Goal: Task Accomplishment & Management: Manage account settings

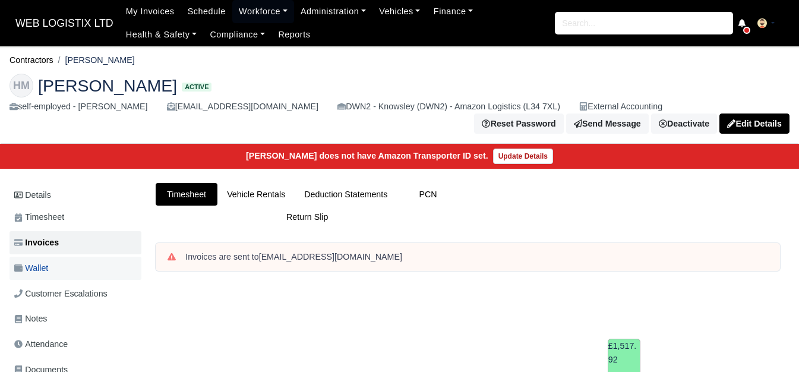
click at [92, 266] on link "Wallet" at bounding box center [76, 268] width 132 height 23
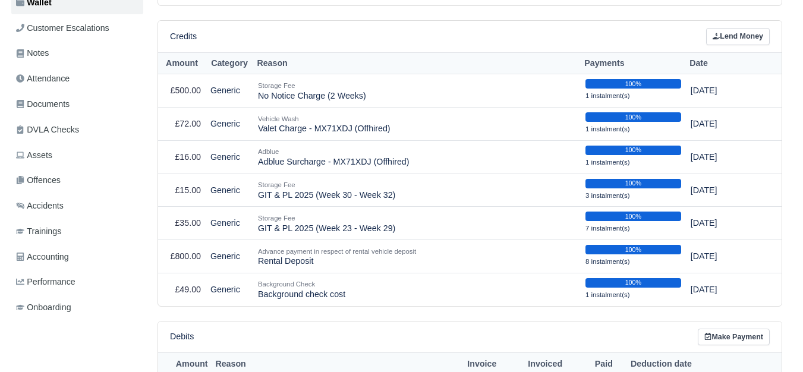
scroll to position [245, 0]
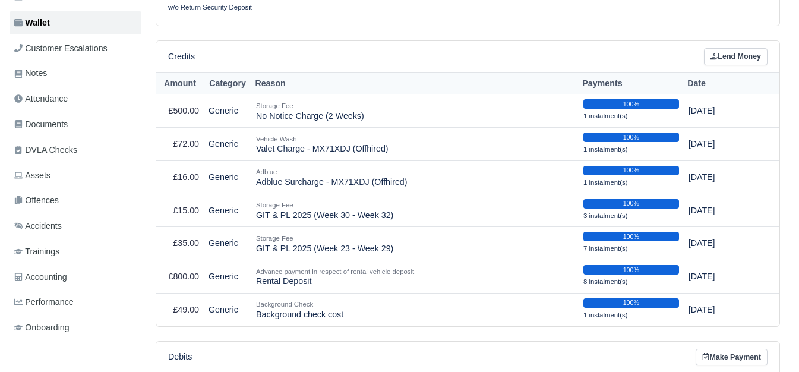
drag, startPoint x: 802, startPoint y: 88, endPoint x: 787, endPoint y: 161, distance: 74.6
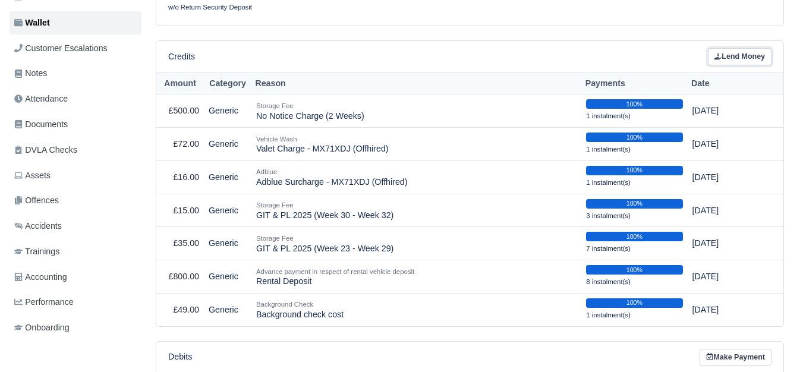
click at [752, 58] on link "Lend Money" at bounding box center [740, 56] width 64 height 17
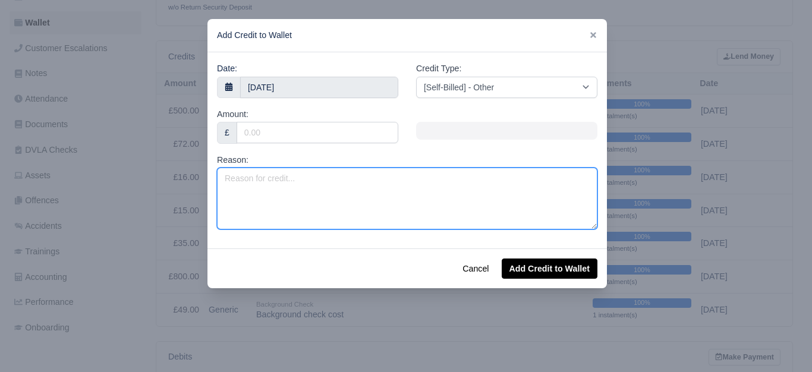
click at [358, 191] on textarea "Reason:" at bounding box center [407, 199] width 380 height 62
click at [305, 199] on textarea "Reason:" at bounding box center [407, 199] width 380 height 62
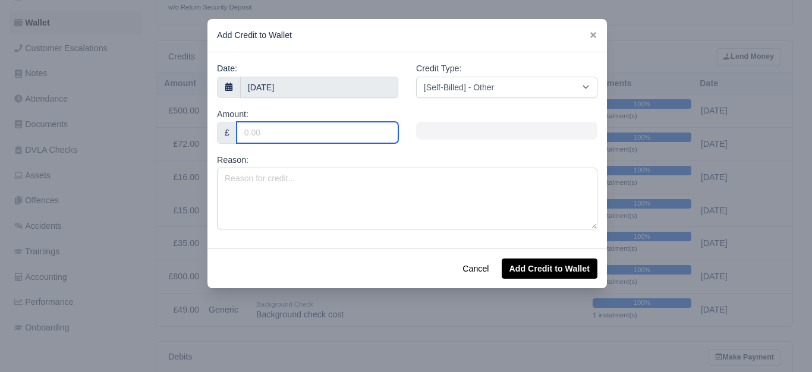
click at [261, 140] on input "Amount:" at bounding box center [318, 132] width 162 height 21
type input "10"
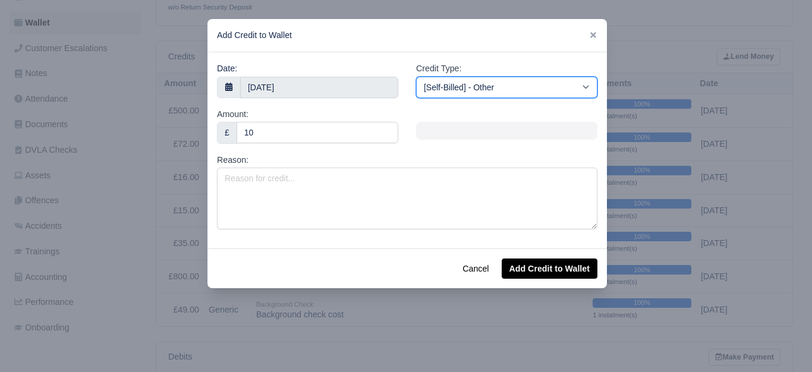
click at [459, 84] on select "[Self-Billed] - Other [Self-Billed] - Negative Invoice [Self-Billed] - Keychain…" at bounding box center [506, 87] width 181 height 21
select select "adblue"
click at [416, 77] on select "[Self-Billed] - Other [Self-Billed] - Negative Invoice [Self-Billed] - Keychain…" at bounding box center [506, 87] width 181 height 21
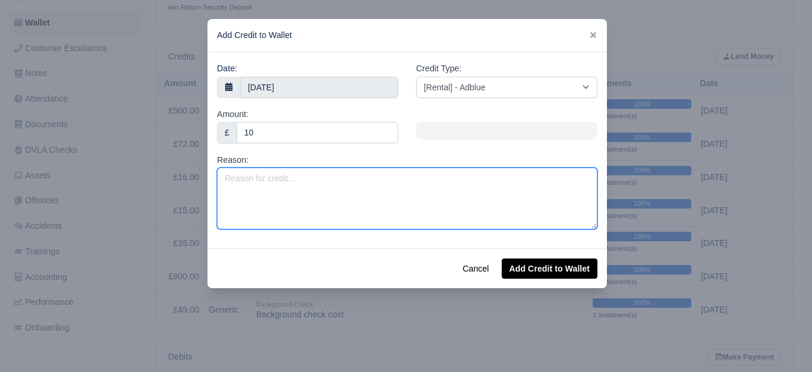
click at [348, 196] on textarea "Reason:" at bounding box center [407, 199] width 380 height 62
click at [331, 178] on textarea "Adblue Surcharge -" at bounding box center [407, 199] width 380 height 62
paste textarea "MX71XDK"
type textarea "Adblue Surcharge - MX71XDK (VOR Offhired)"
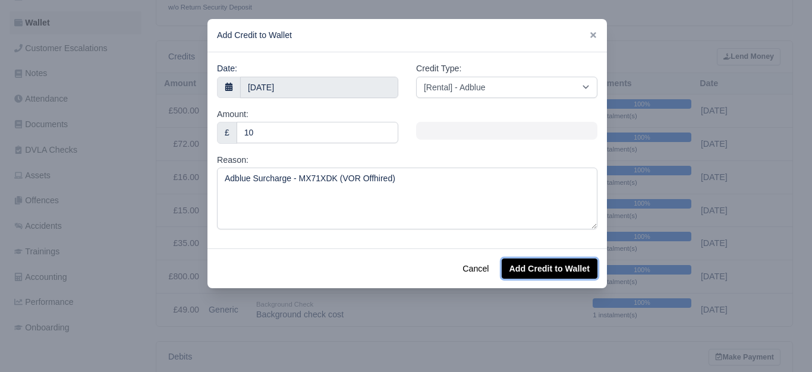
click at [540, 271] on button "Add Credit to Wallet" at bounding box center [550, 268] width 96 height 20
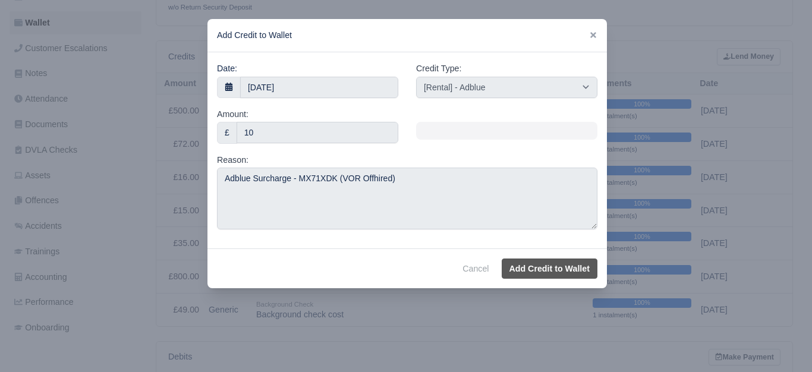
select select "other"
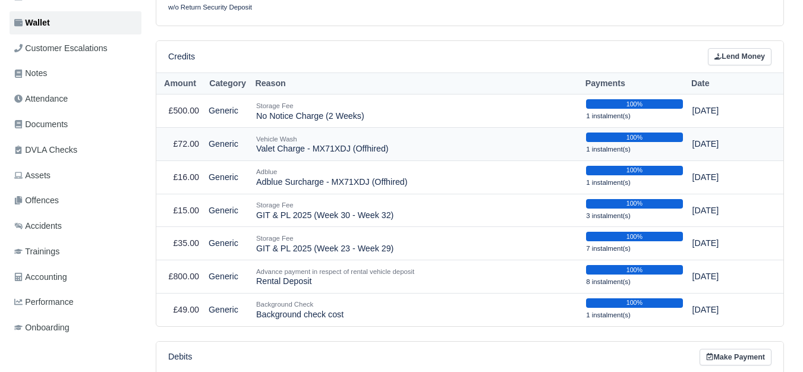
drag, startPoint x: 254, startPoint y: 151, endPoint x: 392, endPoint y: 152, distance: 138.5
click at [392, 152] on td "Vehicle Wash Valet Charge - MX71XDJ (Offhired)" at bounding box center [416, 144] width 330 height 33
copy td "Valet Charge - MX71XDJ (Offhired)"
click at [314, 152] on td "Vehicle Wash Valet Charge - MX71XDJ (Offhired)" at bounding box center [416, 144] width 330 height 33
drag, startPoint x: 256, startPoint y: 150, endPoint x: 385, endPoint y: 157, distance: 129.1
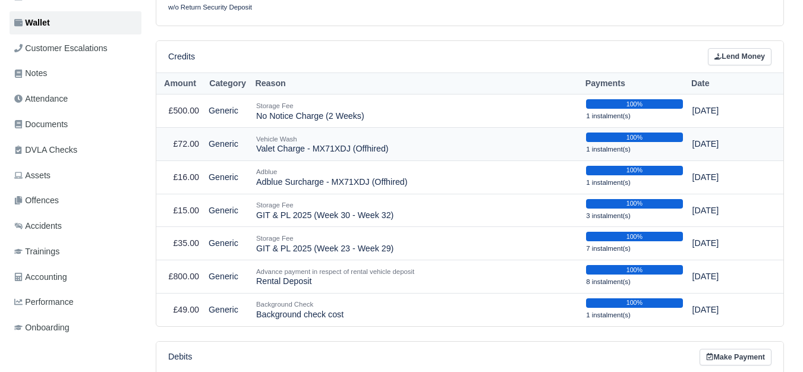
click at [385, 157] on td "Vehicle Wash Valet Charge - MX71XDJ (Offhired)" at bounding box center [416, 144] width 330 height 33
copy td "Valet Charge - MX71XDJ (Offhired)"
click at [733, 64] on link "Lend Money" at bounding box center [740, 56] width 64 height 17
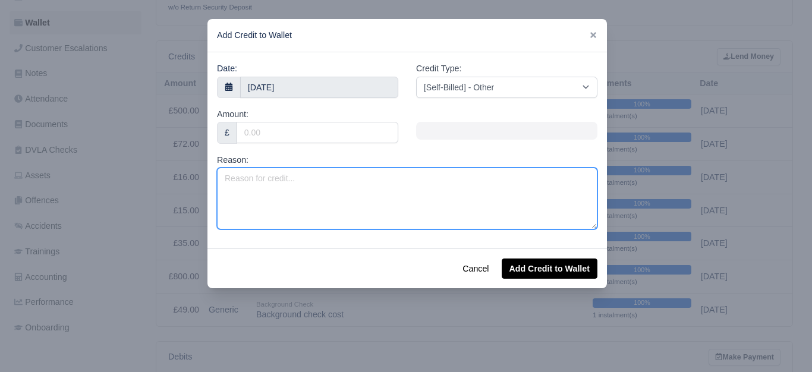
click at [303, 199] on textarea "Reason:" at bounding box center [407, 199] width 380 height 62
paste textarea "Valet Charge - MX71XDJ (Offhired)"
click at [278, 181] on textarea "Valet Charge - MX71XDJ (Offhired)" at bounding box center [407, 199] width 380 height 62
drag, startPoint x: 278, startPoint y: 179, endPoint x: 309, endPoint y: 179, distance: 30.9
click at [309, 179] on textarea "Valet Charge - MX71XDJ (Offhired)" at bounding box center [407, 199] width 380 height 62
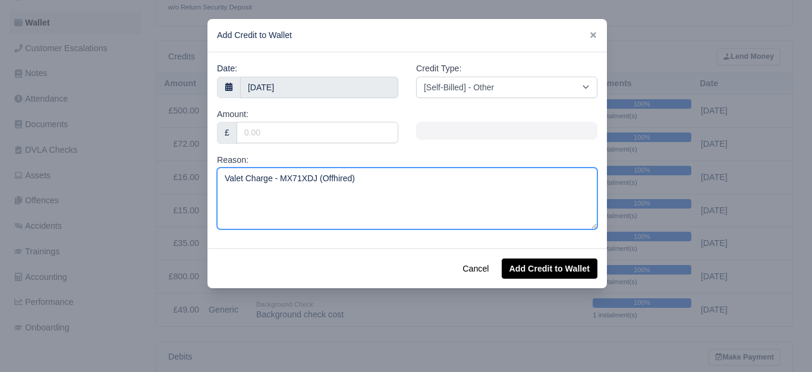
paste textarea "K"
click at [316, 180] on textarea "Valet Charge - MX71XDK (Offhired)" at bounding box center [407, 199] width 380 height 62
click at [311, 185] on textarea "Valet Charge - MX71XDK (Offhired)" at bounding box center [407, 199] width 380 height 62
click at [317, 177] on textarea "Valet Charge - MX71XDK (Offhired)" at bounding box center [407, 199] width 380 height 62
type textarea "Valet Charge - MX71XDK (VOR Offhired)"
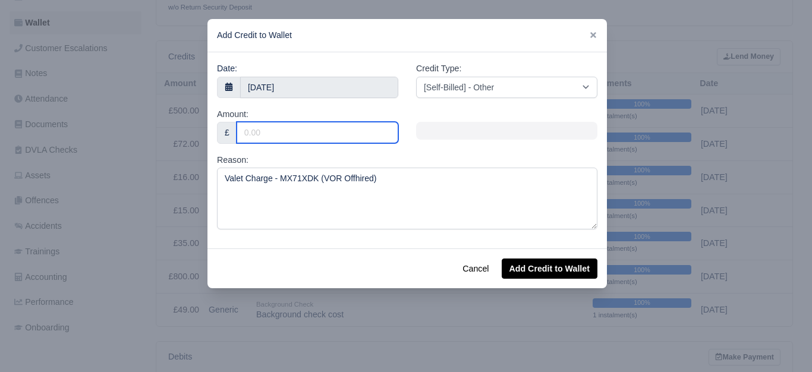
click at [317, 141] on input "Amount:" at bounding box center [318, 132] width 162 height 21
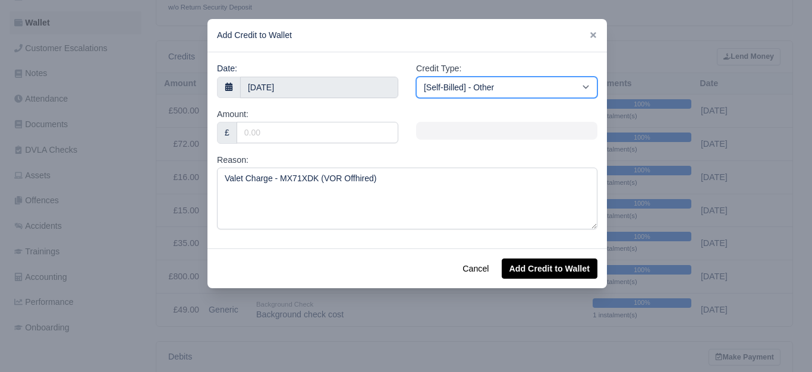
click at [489, 93] on select "[Self-Billed] - Other [Self-Billed] - Negative Invoice [Self-Billed] - Keychain…" at bounding box center [506, 87] width 181 height 21
select select "van_wash"
click at [416, 77] on select "[Self-Billed] - Other [Self-Billed] - Negative Invoice [Self-Billed] - Keychain…" at bounding box center [506, 87] width 181 height 21
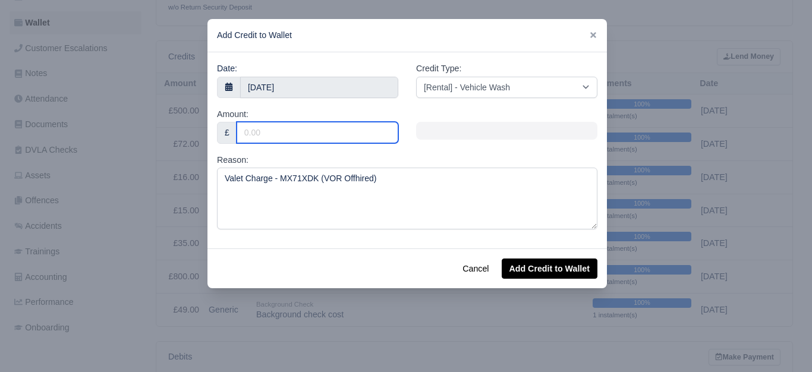
click at [357, 141] on input "Amount:" at bounding box center [318, 132] width 162 height 21
type input "25"
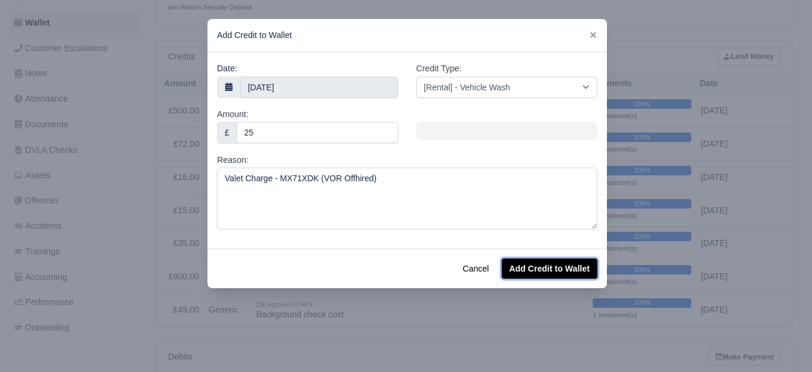
click at [538, 272] on button "Add Credit to Wallet" at bounding box center [550, 268] width 96 height 20
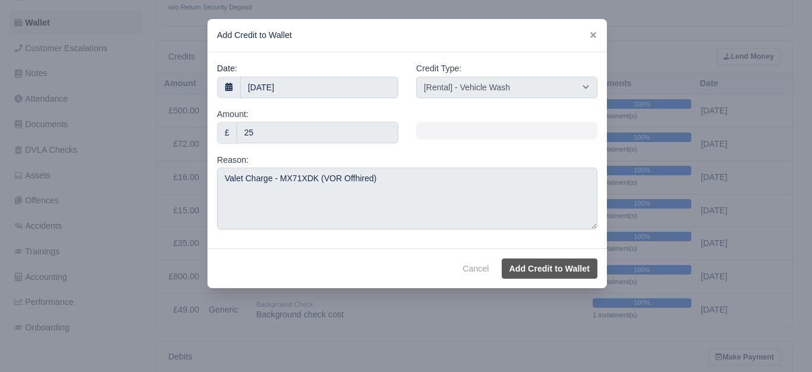
select select "other"
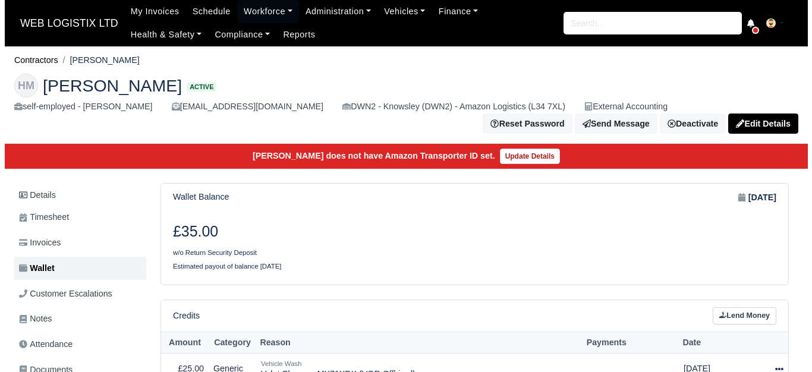
scroll to position [245, 0]
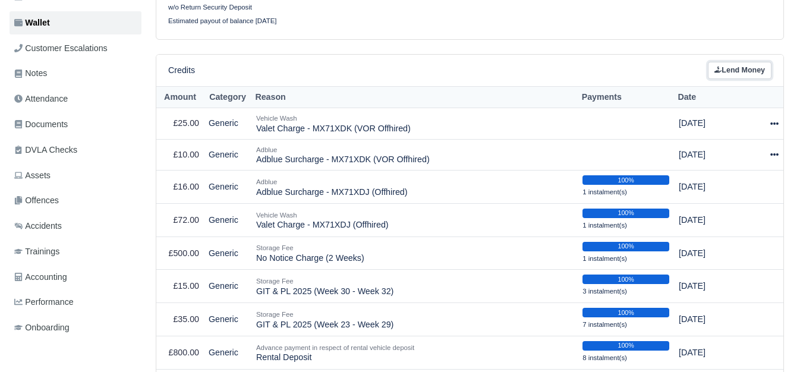
click at [730, 77] on link "Lend Money" at bounding box center [740, 70] width 64 height 17
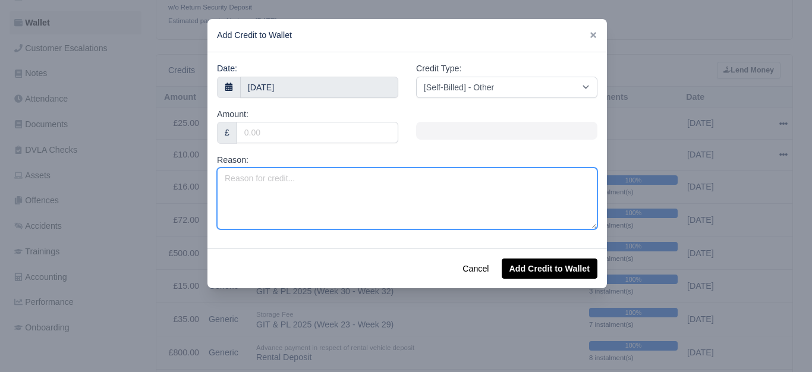
click at [428, 201] on textarea "Reason:" at bounding box center [407, 199] width 380 height 62
click at [382, 209] on textarea "Reason:" at bounding box center [407, 199] width 380 height 62
paste textarea "O/S/R QUARTER PANEL DAMAGED - O/S/R END CAP DAMAGED"
click at [352, 179] on textarea "O/S/R QUARTER PANEL DAMAGED - O/S/R END CAP DAMAGED" at bounding box center [407, 199] width 380 height 62
click at [400, 197] on textarea "O/S/R QUARTER PANEL DAMAGED - O/S/R END CAP DAMAGED" at bounding box center [407, 199] width 380 height 62
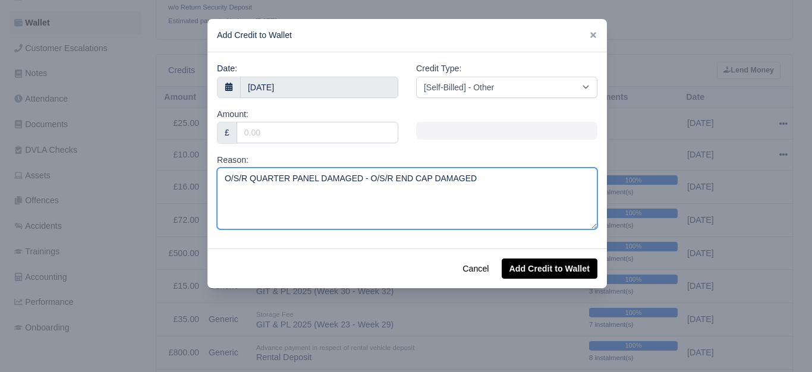
click at [354, 180] on textarea "O/S/R QUARTER PANEL DAMAGED - O/S/R END CAP DAMAGED" at bounding box center [407, 199] width 380 height 62
click at [528, 188] on textarea "O/S/R QUARTER PANEL DAMAGED & O/S/R END CAP DAMAGED" at bounding box center [407, 199] width 380 height 62
click at [539, 175] on textarea "O/S/R QUARTER PANEL DAMAGED & O/S/R END CAP DAMAGED -" at bounding box center [407, 199] width 380 height 62
paste textarea "MX71XDK"
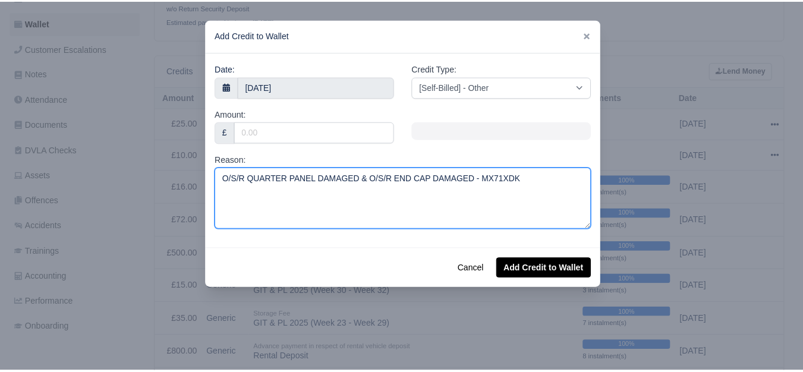
scroll to position [9, 0]
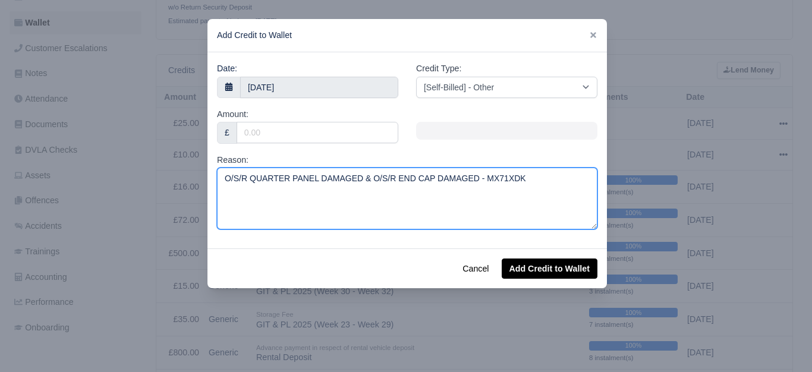
type textarea "O/S/R QUARTER PANEL DAMAGED & O/S/R END CAP DAMAGED - MX71XDK"
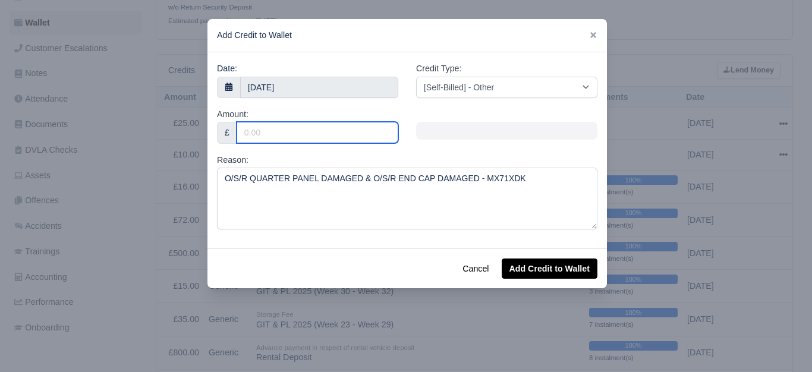
click at [305, 132] on input "Amount:" at bounding box center [318, 132] width 162 height 21
type input "642"
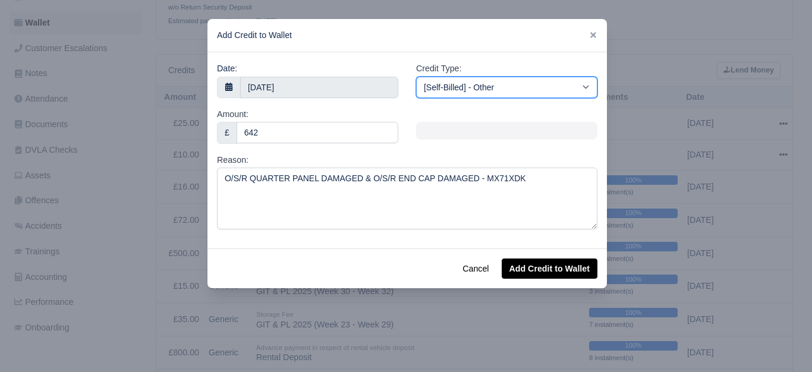
click at [518, 77] on select "[Self-Billed] - Other [Self-Billed] - Negative Invoice [Self-Billed] - Keychain…" at bounding box center [506, 87] width 181 height 21
click at [416, 77] on select "[Self-Billed] - Other [Self-Billed] - Negative Invoice [Self-Billed] - Keychain…" at bounding box center [506, 87] width 181 height 21
click at [510, 77] on select "[Self-Billed] - Other [Self-Billed] - Negative Invoice [Self-Billed] - Keychain…" at bounding box center [506, 87] width 181 height 21
click at [416, 77] on select "[Self-Billed] - Other [Self-Billed] - Negative Invoice [Self-Billed] - Keychain…" at bounding box center [506, 87] width 181 height 21
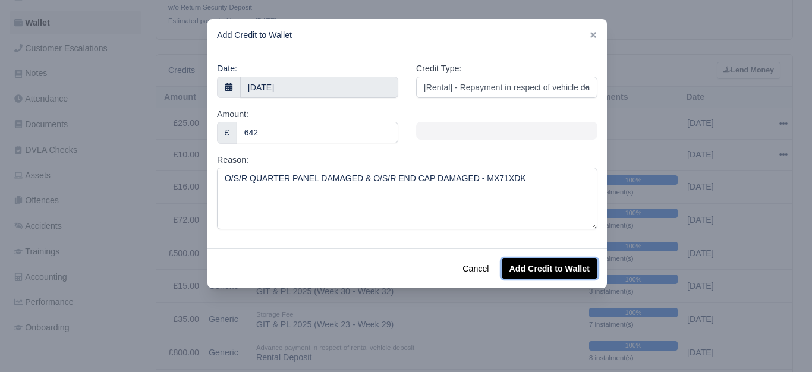
click at [531, 258] on button "Add Credit to Wallet" at bounding box center [550, 268] width 96 height 20
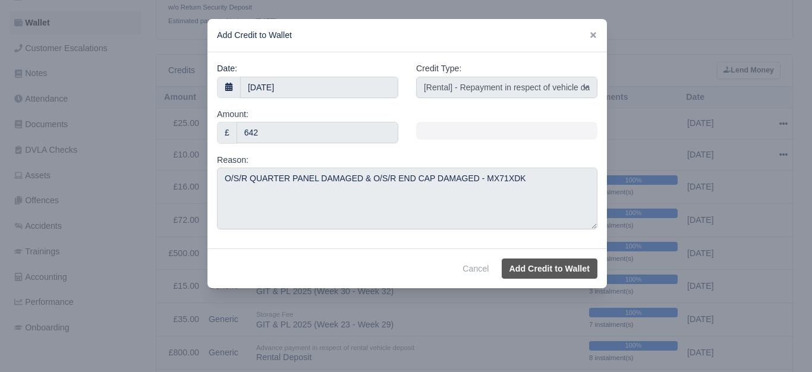
select select "other"
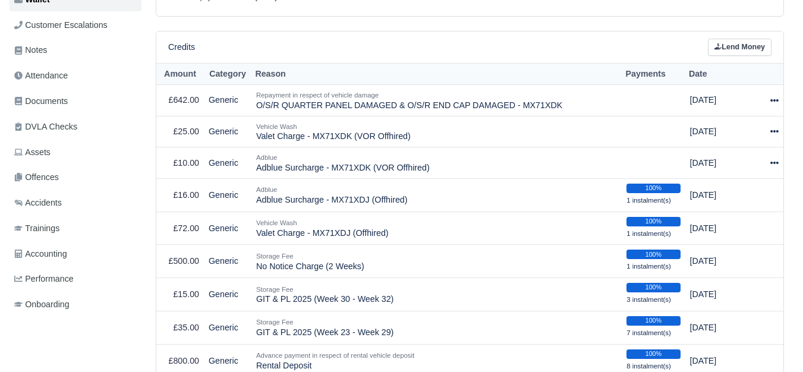
scroll to position [264, 0]
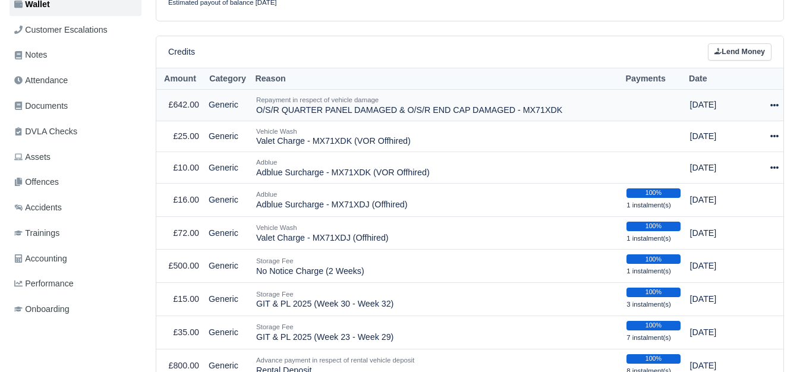
click at [267, 107] on td "Repayment in respect of vehicle damage O/S/R QUARTER PANEL DAMAGED & O/S/R END …" at bounding box center [436, 105] width 370 height 31
click at [276, 108] on td "Repayment in respect of vehicle damage O/S/R QUARTER PANEL DAMAGED & O/S/R END …" at bounding box center [436, 105] width 370 height 31
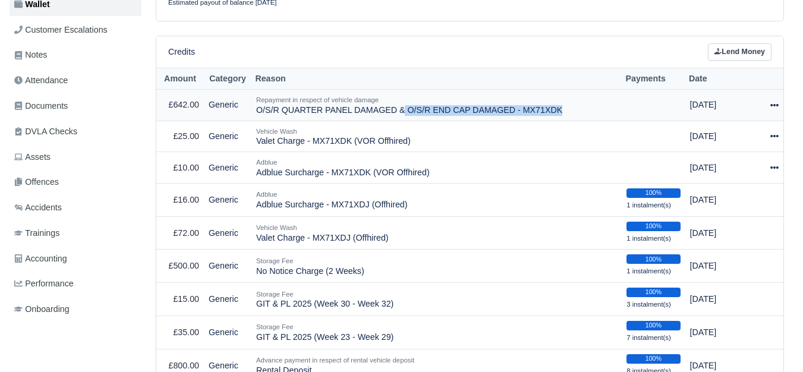
click at [276, 108] on td "Repayment in respect of vehicle damage O/S/R QUARTER PANEL DAMAGED & O/S/R END …" at bounding box center [436, 105] width 370 height 31
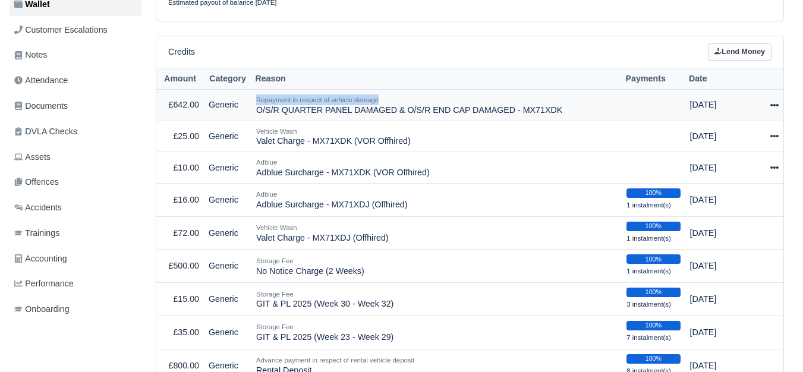
drag, startPoint x: 257, startPoint y: 100, endPoint x: 387, endPoint y: 98, distance: 129.6
click at [387, 98] on div "Repayment in respect of vehicle damage" at bounding box center [436, 99] width 361 height 11
click at [382, 43] on div "Credits Lend Money" at bounding box center [469, 51] width 627 height 31
click at [734, 57] on link "Lend Money" at bounding box center [740, 51] width 64 height 17
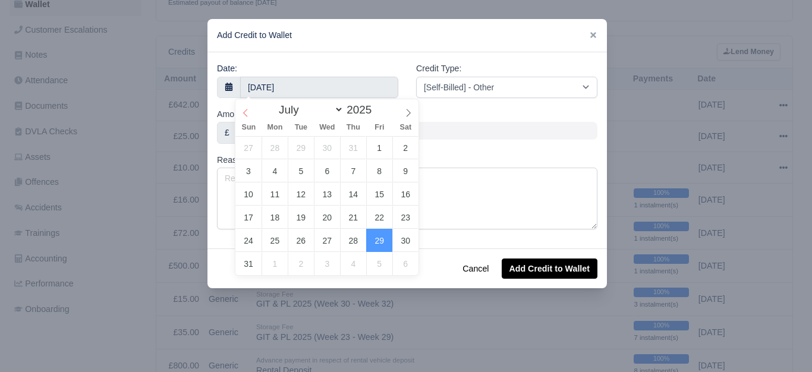
click at [245, 112] on icon at bounding box center [246, 113] width 4 height 8
select select "5"
click at [245, 112] on icon at bounding box center [246, 113] width 4 height 8
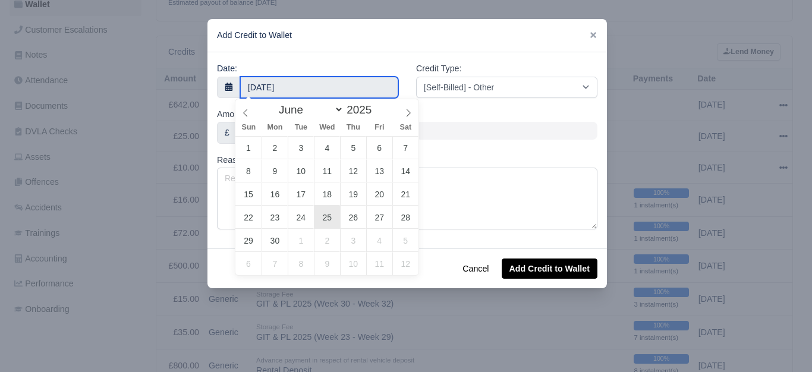
type input "25 June 2025"
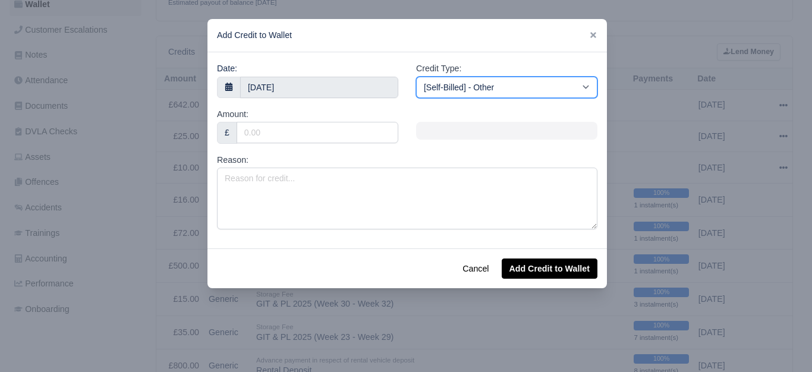
click at [525, 92] on select "[Self-Billed] - Other [Self-Billed] - Negative Invoice [Self-Billed] - Keychain…" at bounding box center [506, 87] width 181 height 21
select select "excess_liability"
click at [416, 77] on select "[Self-Billed] - Other [Self-Billed] - Negative Invoice [Self-Billed] - Keychain…" at bounding box center [506, 87] width 181 height 21
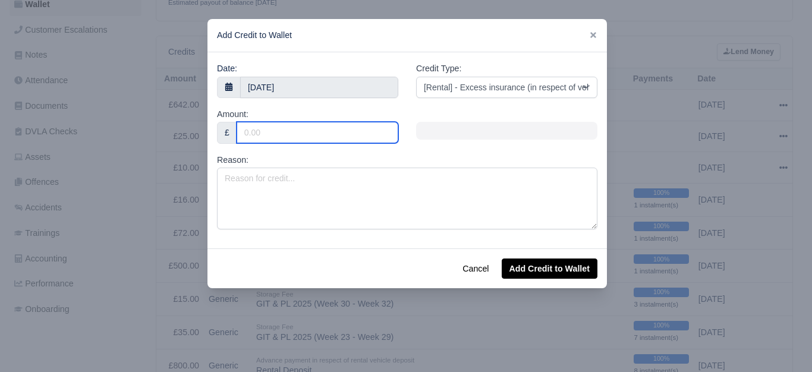
click at [299, 133] on input "Amount:" at bounding box center [318, 132] width 162 height 21
type input "300"
type input "3000"
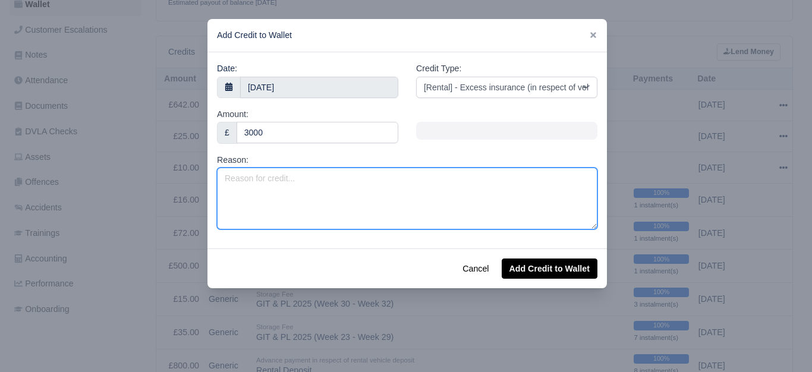
click at [297, 185] on textarea "Reason:" at bounding box center [407, 199] width 380 height 62
click at [330, 206] on textarea "Reason:" at bounding box center [407, 199] width 380 height 62
paste textarea "INSURANCE EXCESS"
click at [358, 181] on textarea "INSURANCE EXCESS" at bounding box center [407, 199] width 380 height 62
click at [310, 179] on textarea "INSURANCE EXCESS -" at bounding box center [407, 199] width 380 height 62
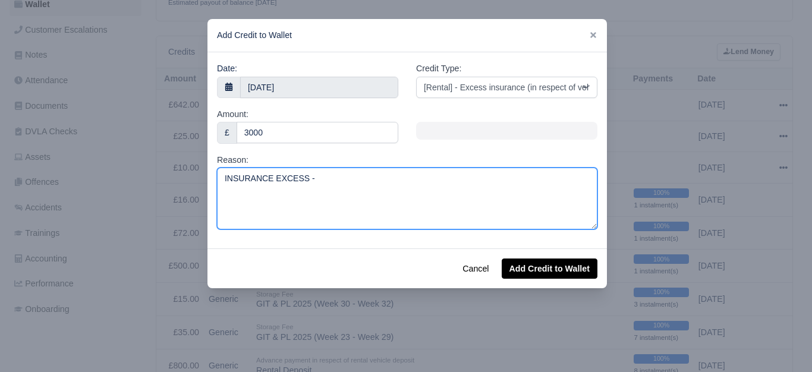
paste textarea "MX71XDK"
type textarea "INSURANCE EXCESS - MX71XDK"
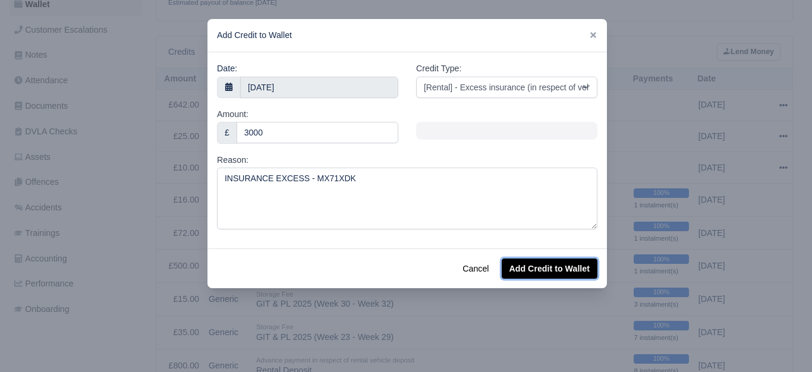
click at [553, 271] on button "Add Credit to Wallet" at bounding box center [550, 268] width 96 height 20
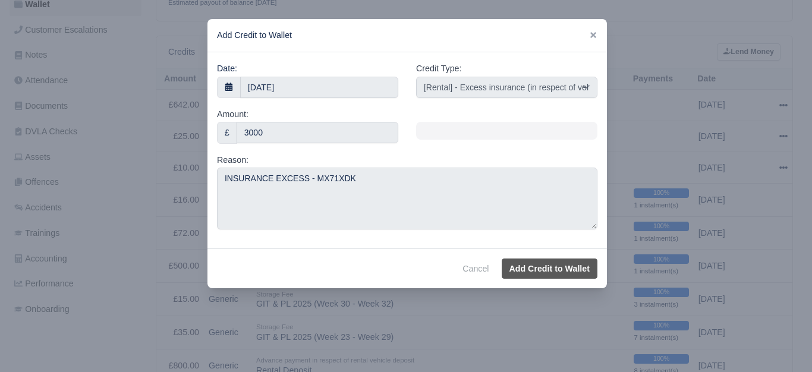
select select "other"
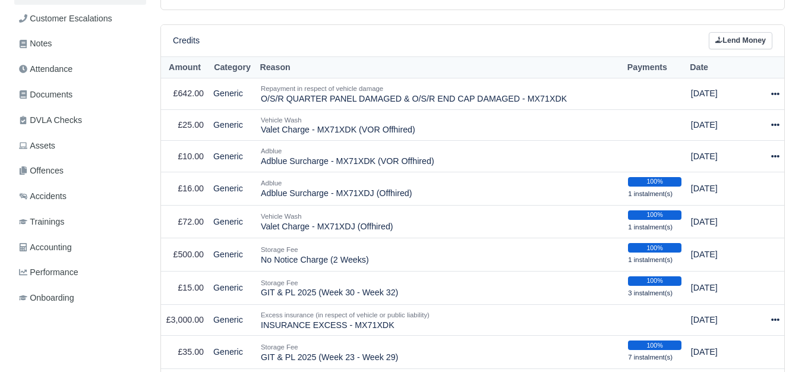
scroll to position [266, 0]
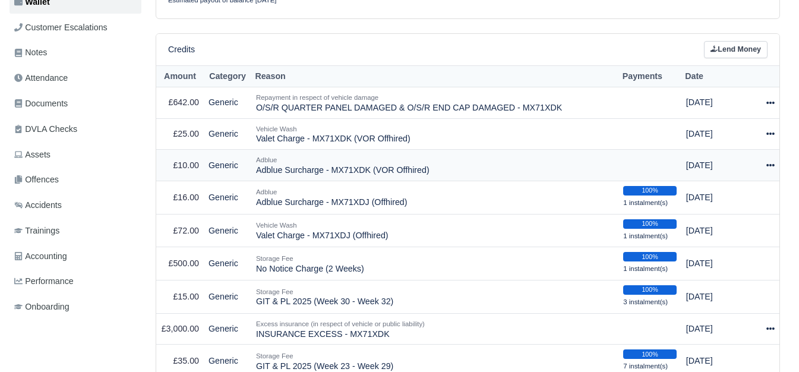
click at [767, 168] on icon at bounding box center [771, 165] width 8 height 8
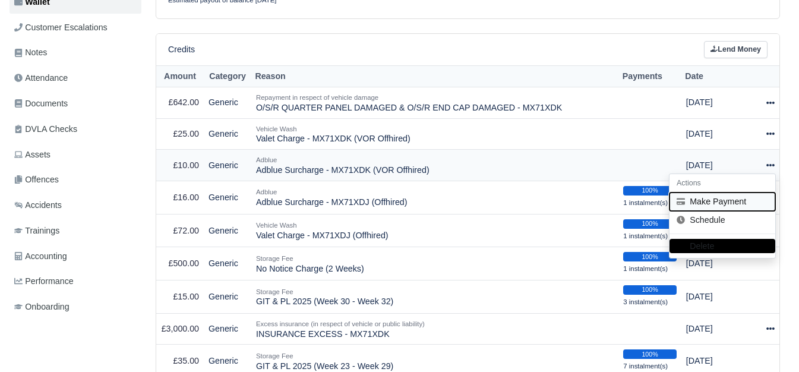
click at [722, 198] on button "Make Payment" at bounding box center [723, 202] width 106 height 18
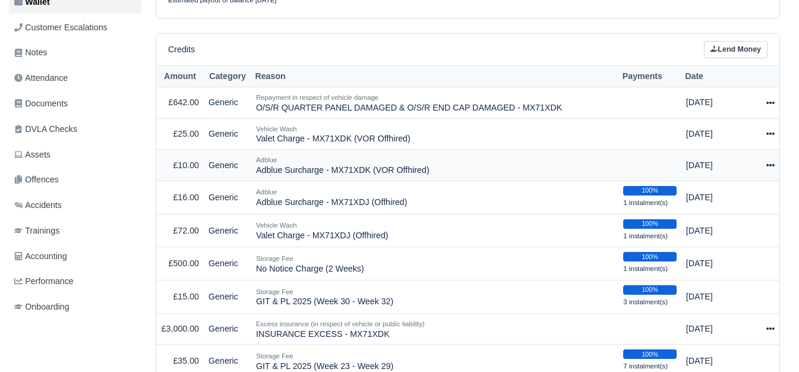
select select "6509"
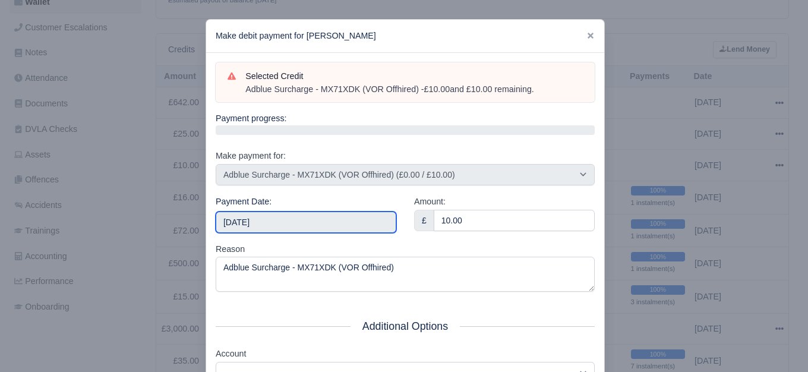
click at [306, 219] on input "[DATE]" at bounding box center [306, 222] width 181 height 21
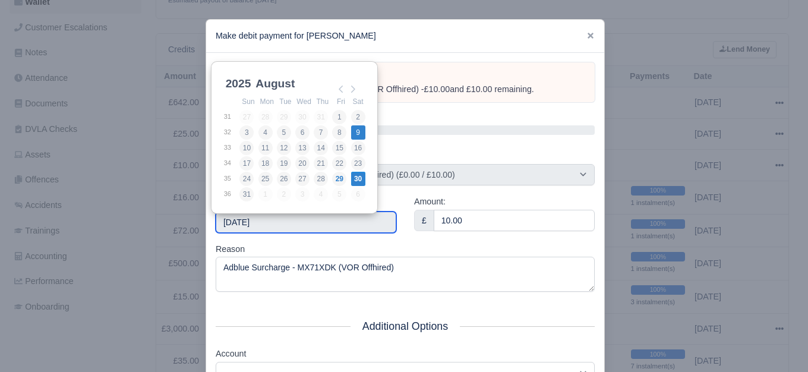
type input "[DATE]"
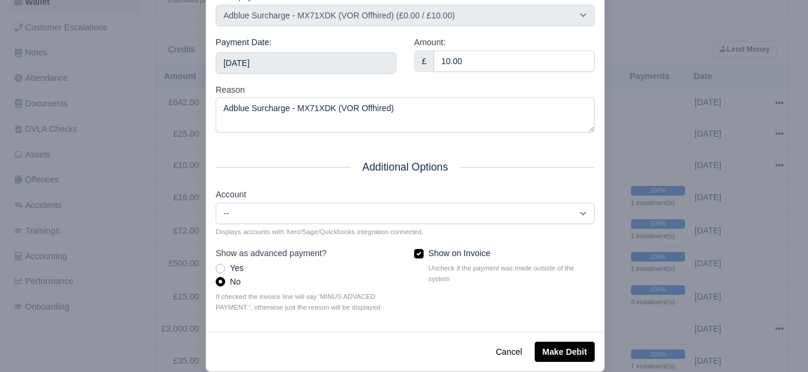
scroll to position [179, 0]
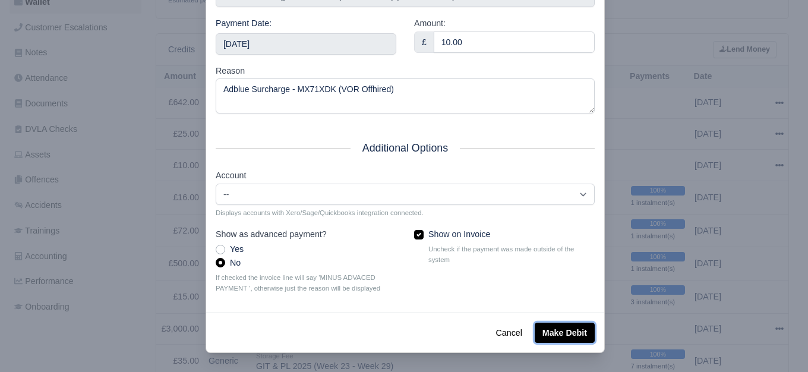
click at [559, 331] on button "Make Debit" at bounding box center [565, 333] width 60 height 20
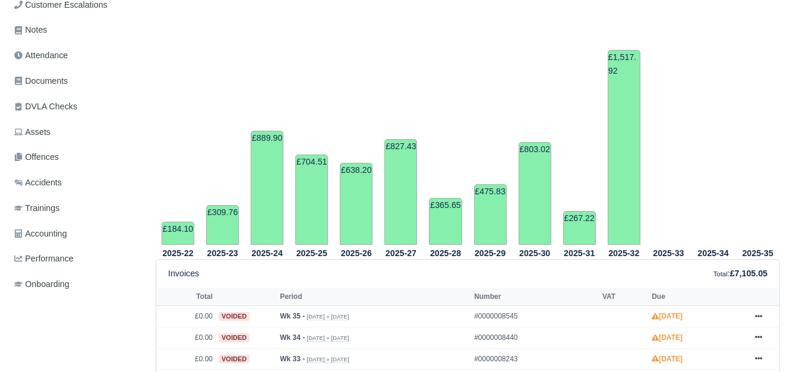
scroll to position [213, 0]
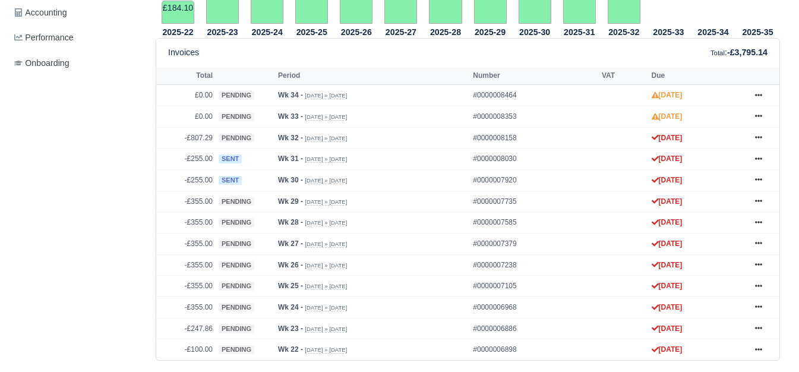
scroll to position [528, 0]
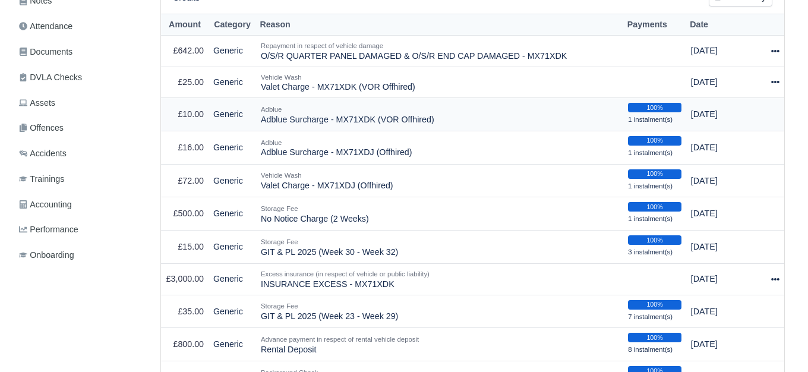
scroll to position [318, 0]
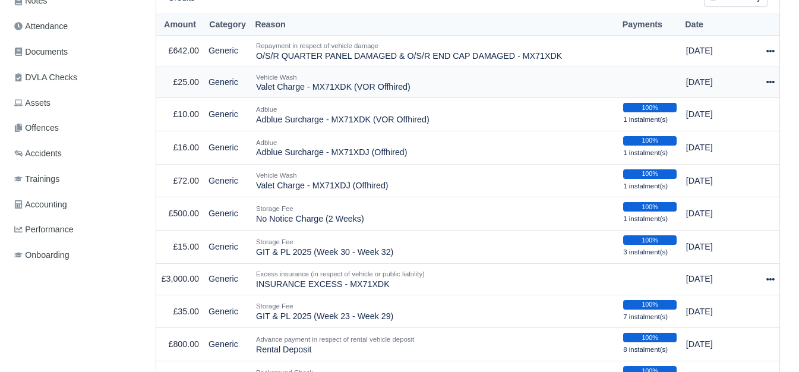
click at [765, 82] on div at bounding box center [769, 82] width 11 height 14
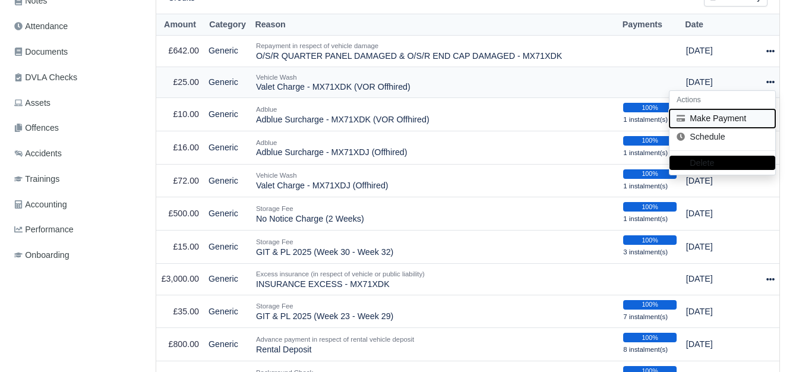
click at [723, 118] on button "Make Payment" at bounding box center [723, 118] width 106 height 18
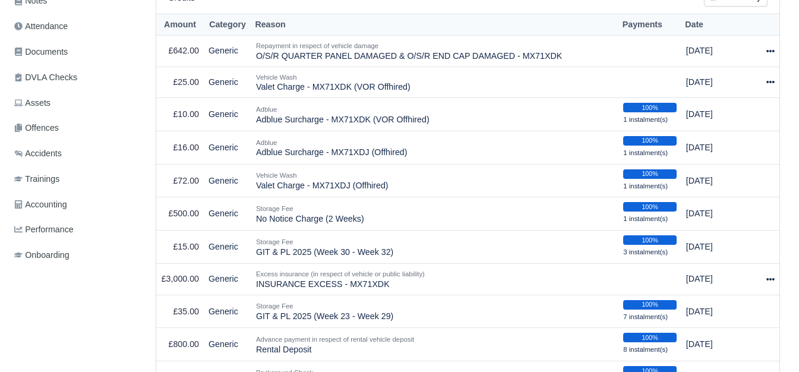
select select "6510"
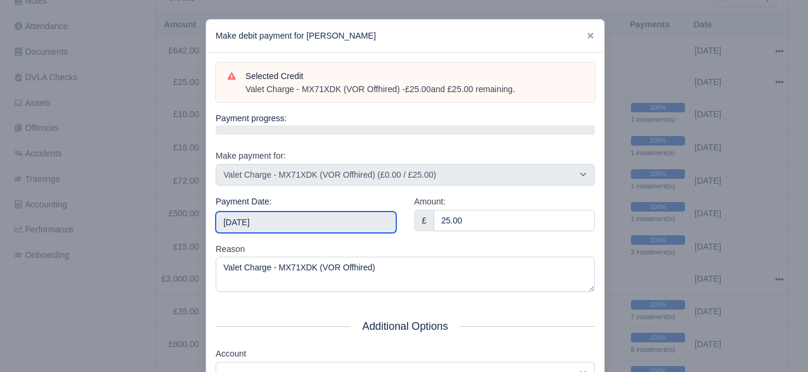
click at [329, 215] on input "[DATE]" at bounding box center [306, 222] width 181 height 21
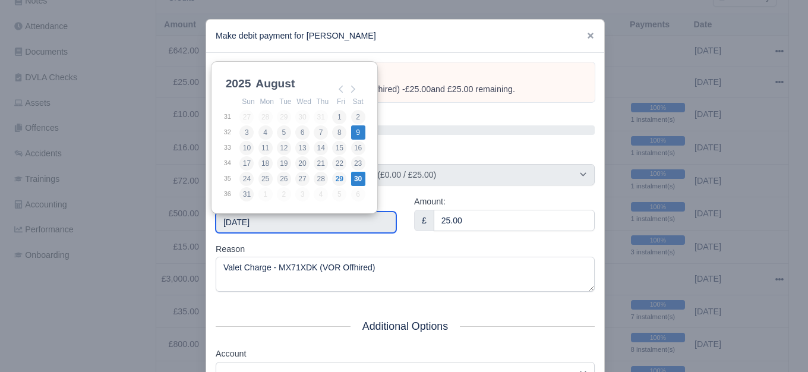
type input "2025-08-09"
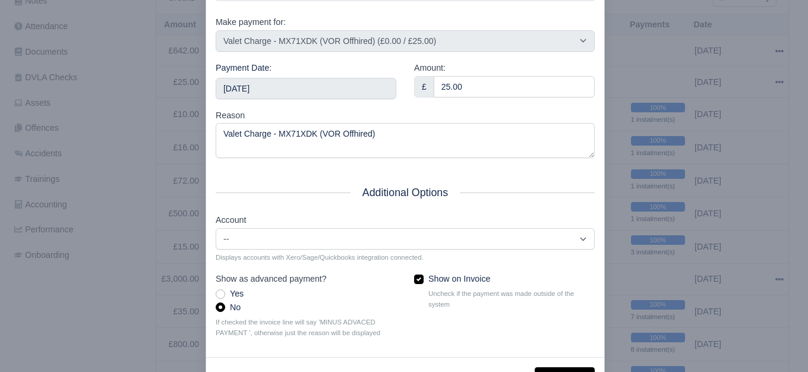
scroll to position [179, 0]
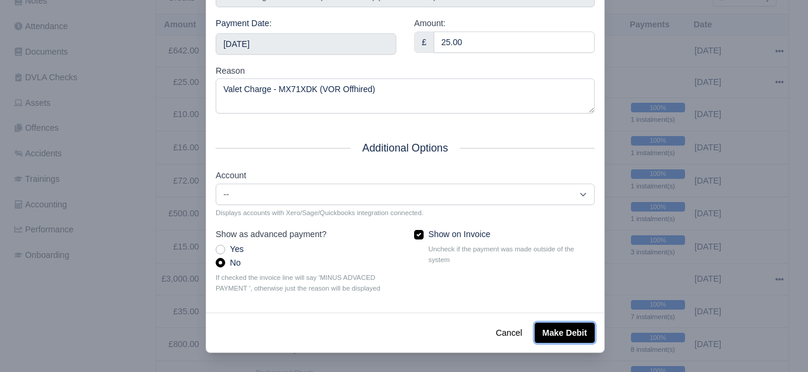
click at [573, 333] on button "Make Debit" at bounding box center [565, 333] width 60 height 20
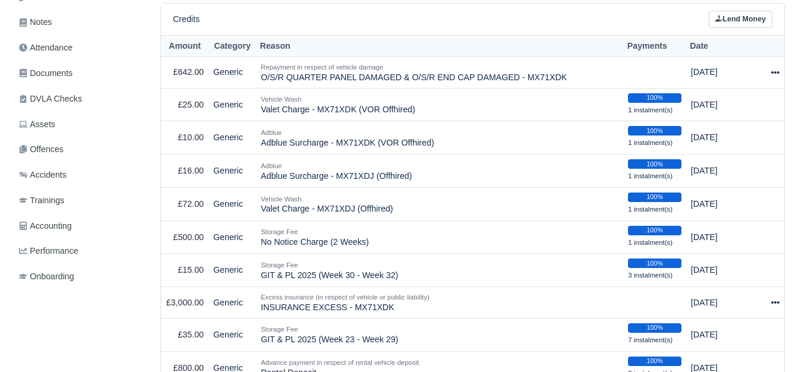
scroll to position [285, 0]
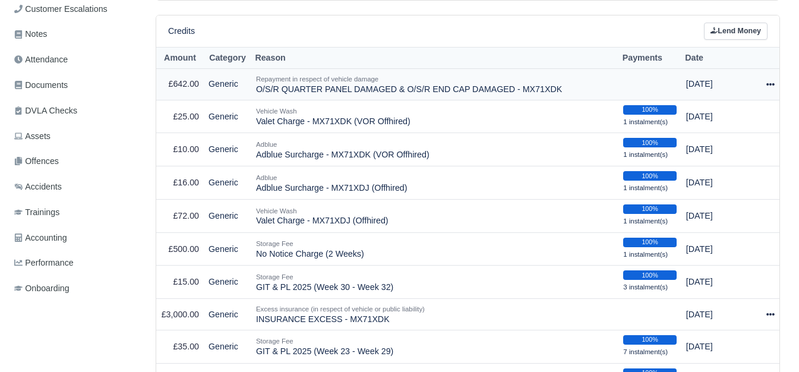
click at [773, 81] on div at bounding box center [769, 84] width 11 height 14
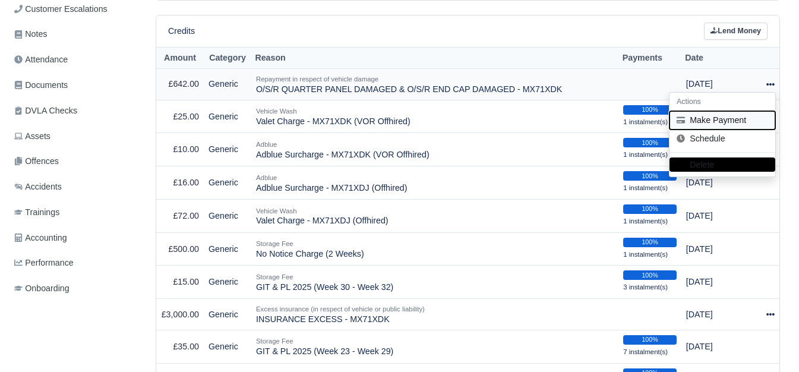
click at [739, 125] on button "Make Payment" at bounding box center [723, 120] width 106 height 18
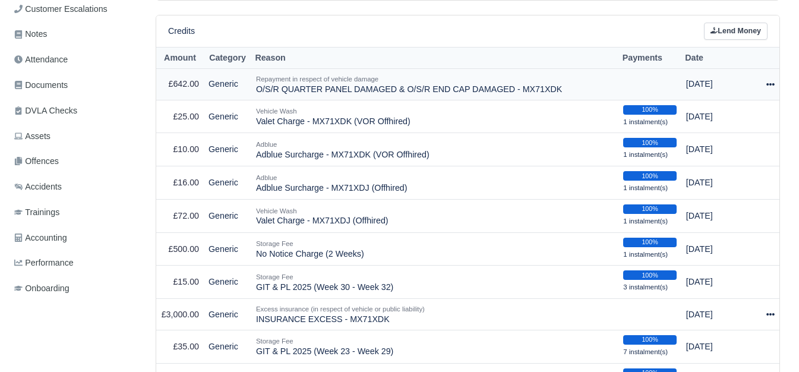
select select "6511"
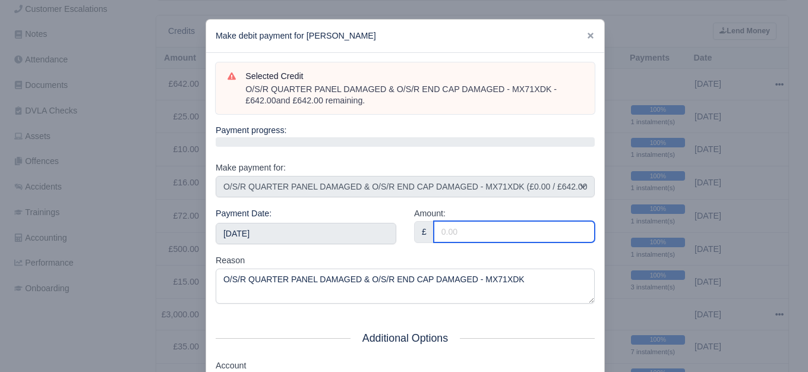
click at [538, 238] on input "Amount:" at bounding box center [514, 231] width 161 height 21
type input "642"
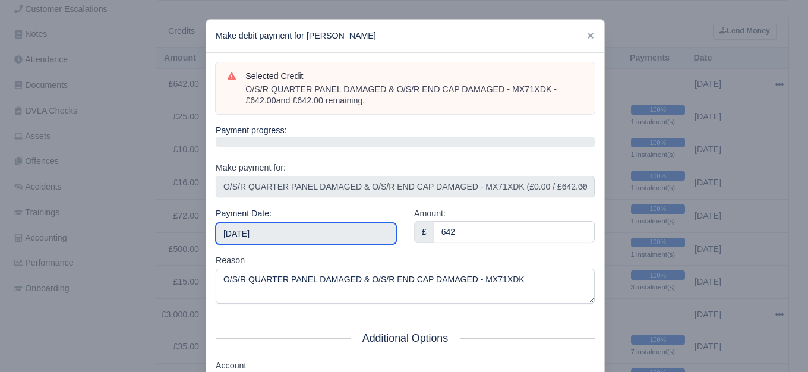
click at [346, 226] on input "2025-08-30" at bounding box center [306, 233] width 181 height 21
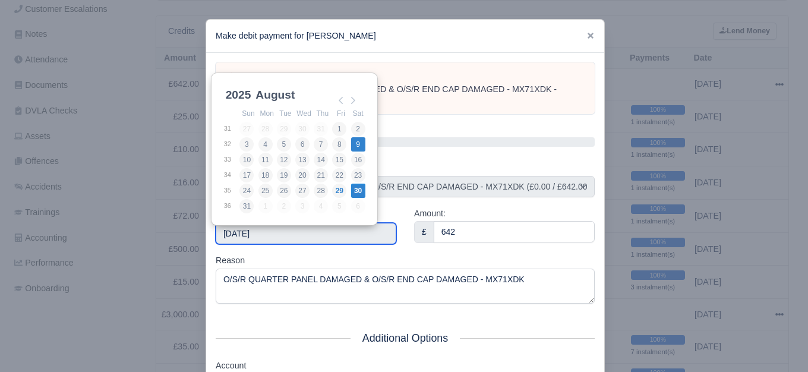
type input "2025-08-09"
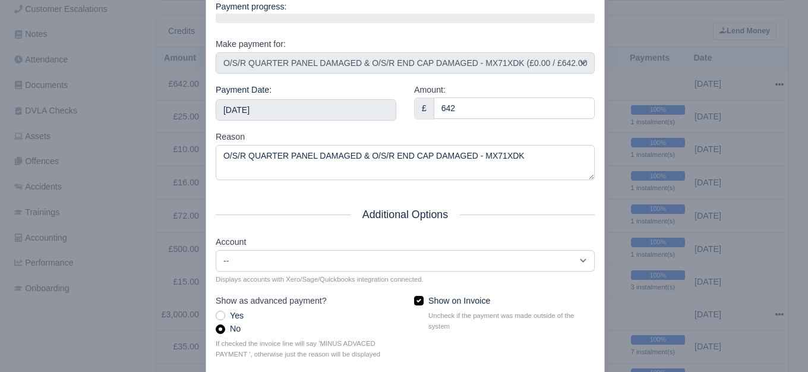
scroll to position [191, 0]
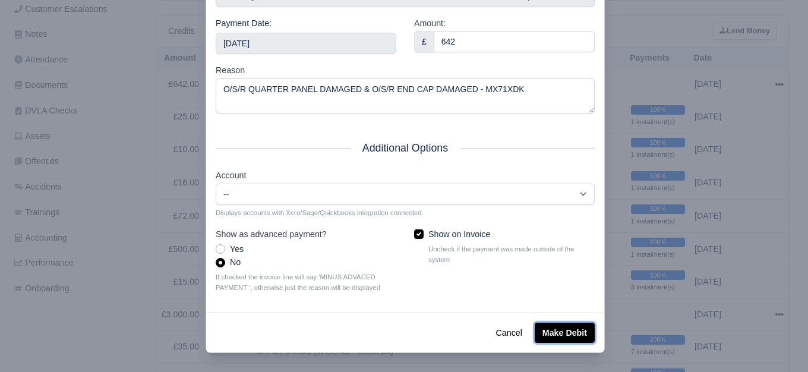
click at [572, 332] on button "Make Debit" at bounding box center [565, 333] width 60 height 20
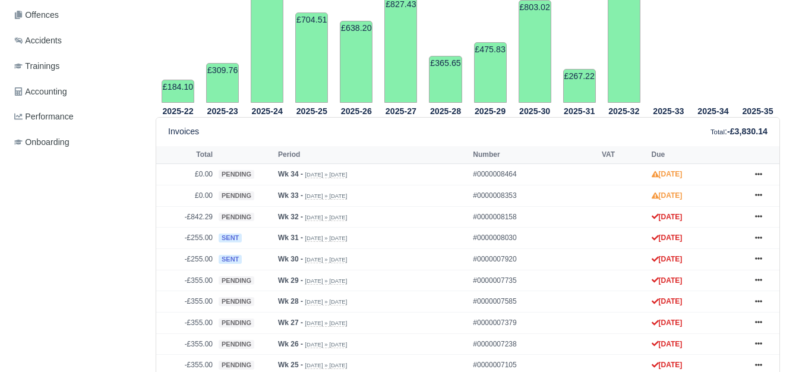
scroll to position [431, 0]
click at [761, 220] on icon at bounding box center [758, 216] width 7 height 7
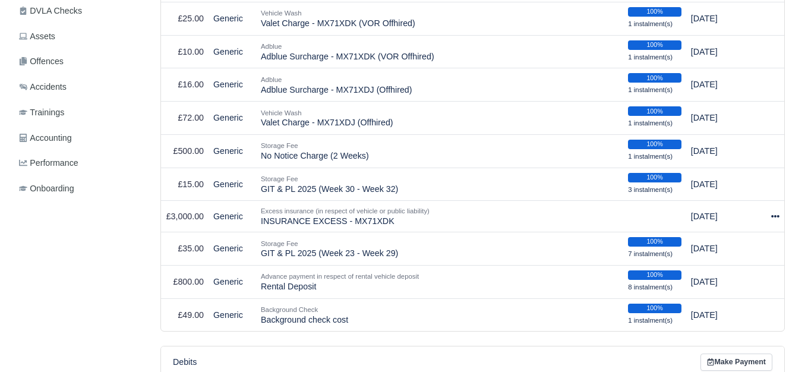
scroll to position [405, 0]
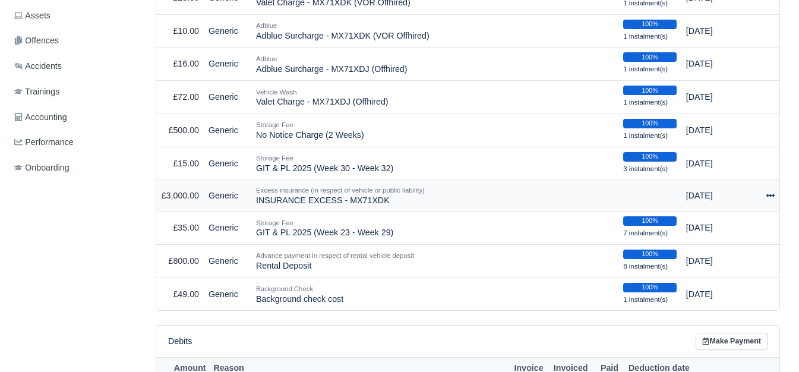
click at [767, 198] on icon at bounding box center [771, 195] width 8 height 8
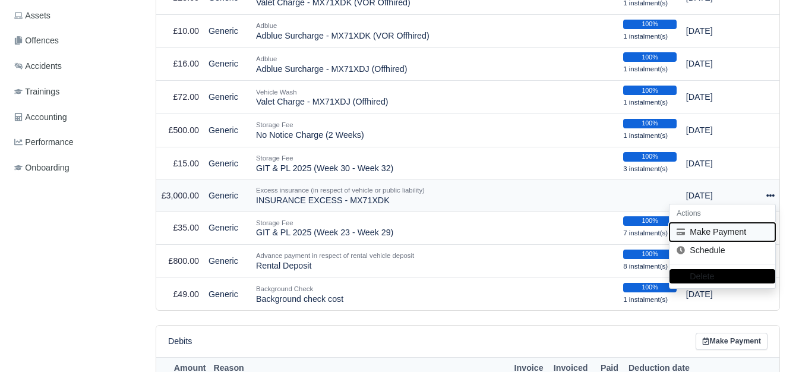
click at [695, 231] on button "Make Payment" at bounding box center [723, 232] width 106 height 18
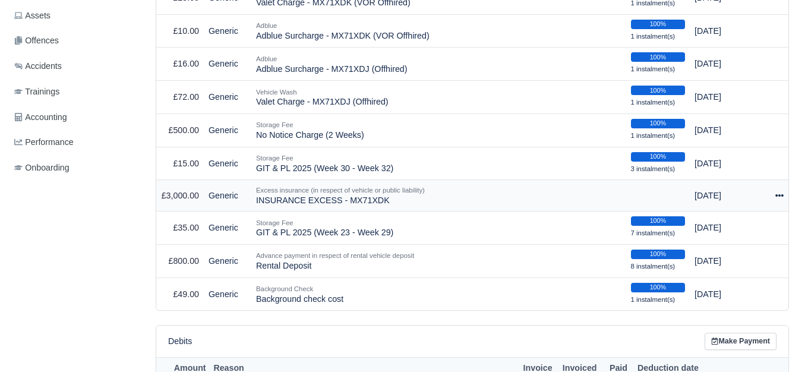
select select "6512"
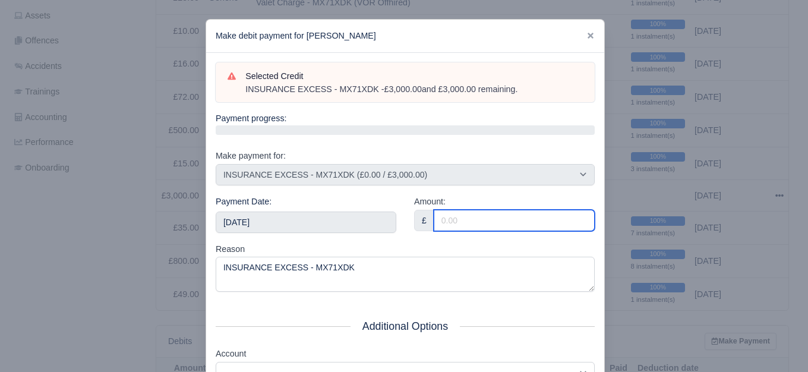
click at [479, 217] on input "Amount:" at bounding box center [514, 220] width 161 height 21
click at [479, 213] on input "22" at bounding box center [514, 220] width 161 height 21
type input "33.63"
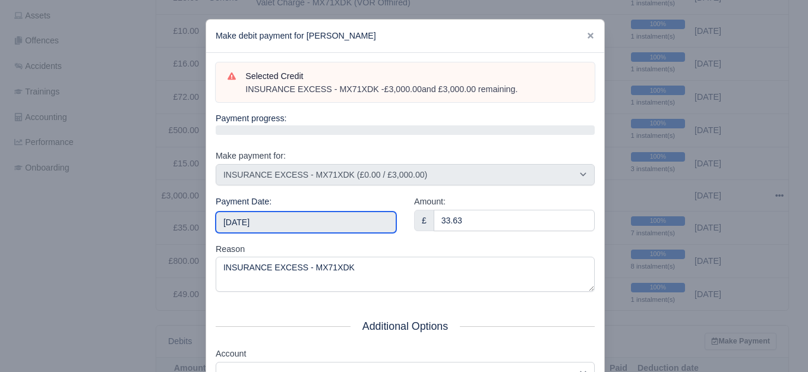
click at [327, 226] on input "2025-08-30" at bounding box center [306, 222] width 181 height 21
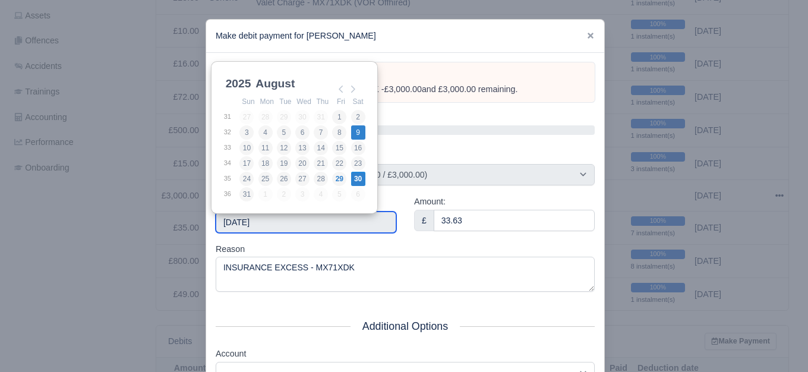
type input "2025-08-09"
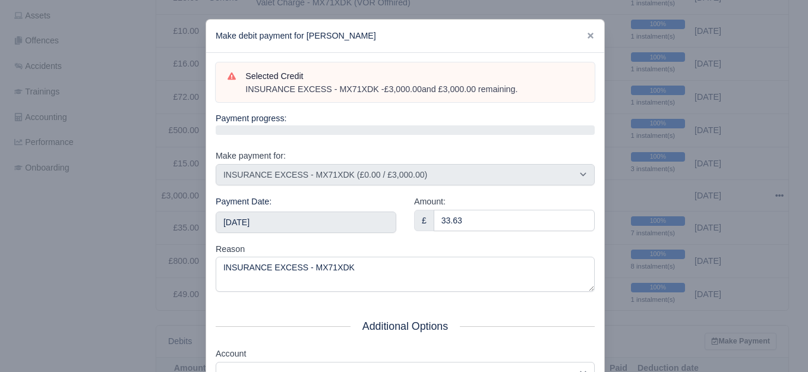
scroll to position [179, 0]
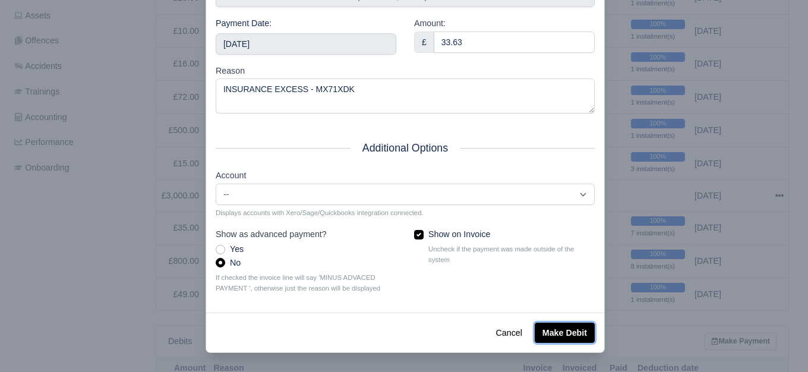
click at [553, 334] on button "Make Debit" at bounding box center [565, 333] width 60 height 20
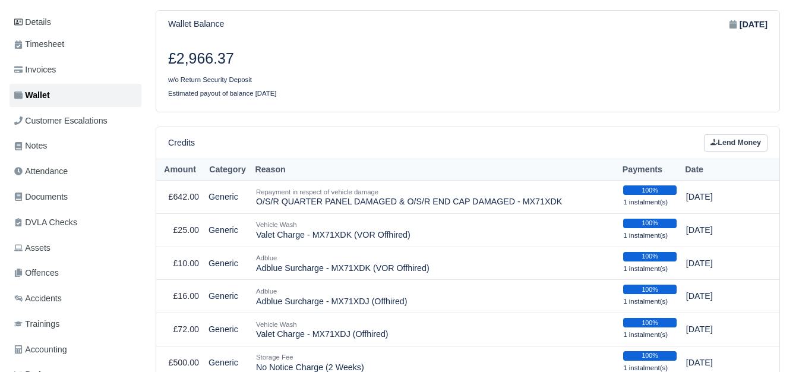
scroll to position [182, 0]
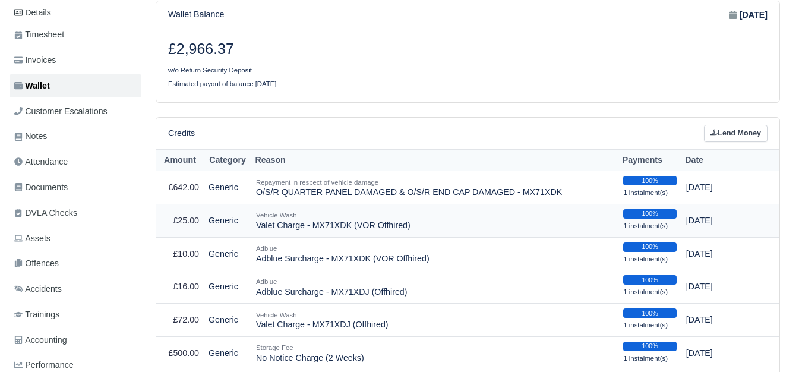
drag, startPoint x: 313, startPoint y: 228, endPoint x: 412, endPoint y: 228, distance: 99.2
click at [412, 228] on td "Vehicle Wash Valet Charge - MX71XDK (VOR Offhired)" at bounding box center [434, 220] width 367 height 33
copy td "MX71XDK (VOR Offhired)"
click at [330, 225] on td "Vehicle Wash Valet Charge - MX71XDK (VOR Offhired)" at bounding box center [434, 220] width 367 height 33
drag, startPoint x: 313, startPoint y: 230, endPoint x: 348, endPoint y: 232, distance: 35.7
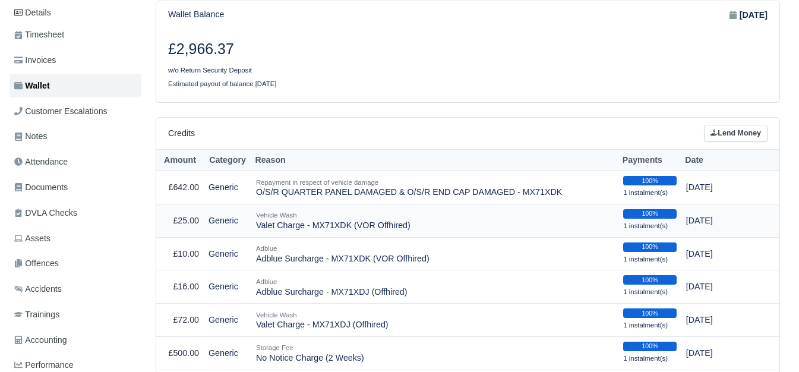
click at [348, 232] on td "Vehicle Wash Valet Charge - MX71XDK (VOR Offhired)" at bounding box center [434, 220] width 367 height 33
copy td "MX71XDK"
drag, startPoint x: 256, startPoint y: 194, endPoint x: 498, endPoint y: 196, distance: 241.9
click at [498, 196] on td "Repayment in respect of vehicle damage O/S/R QUARTER PANEL DAMAGED & O/S/R END …" at bounding box center [434, 187] width 367 height 33
copy td "O/S/R QUARTER PANEL DAMAGED & O/S/R END CAP DAMAGED"
